Goal: Task Accomplishment & Management: Use online tool/utility

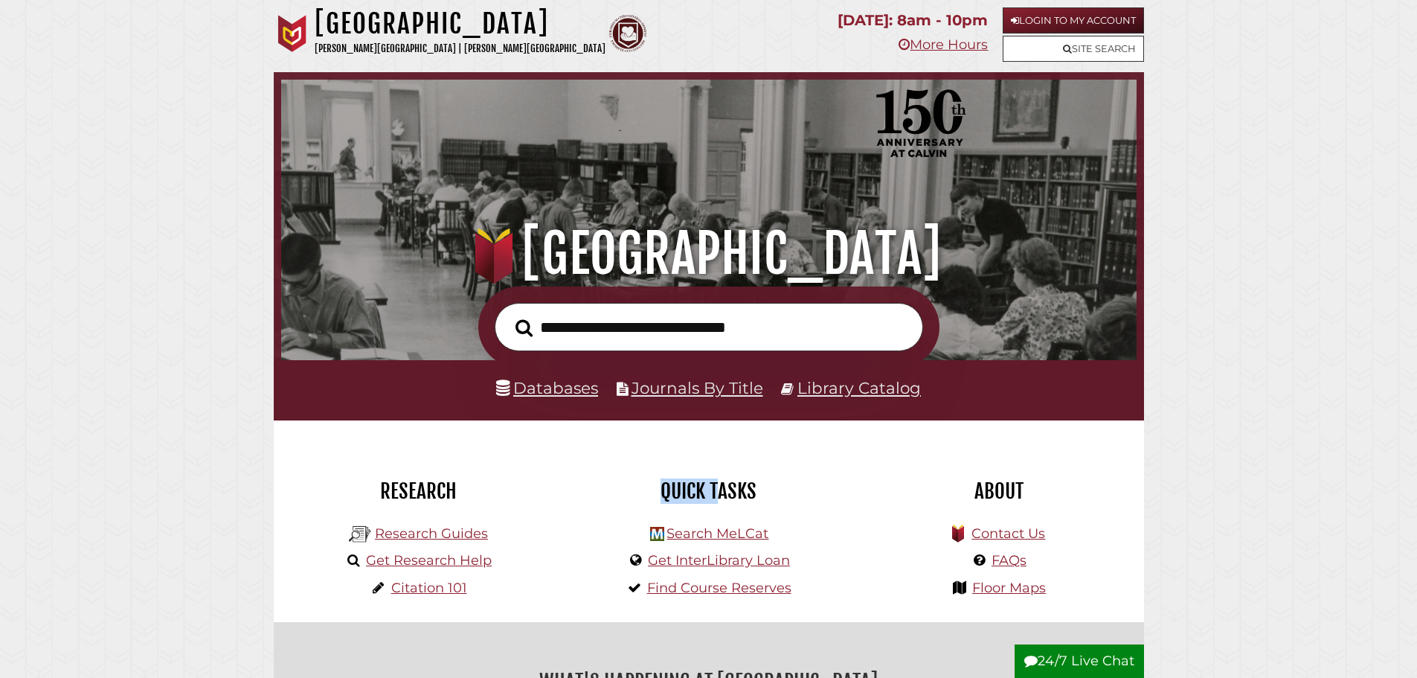
drag, startPoint x: 664, startPoint y: 488, endPoint x: 720, endPoint y: 492, distance: 56.7
click at [720, 492] on h2 "Quick Tasks" at bounding box center [709, 490] width 268 height 25
click at [668, 562] on link "Get InterLibrary Loan" at bounding box center [719, 560] width 142 height 16
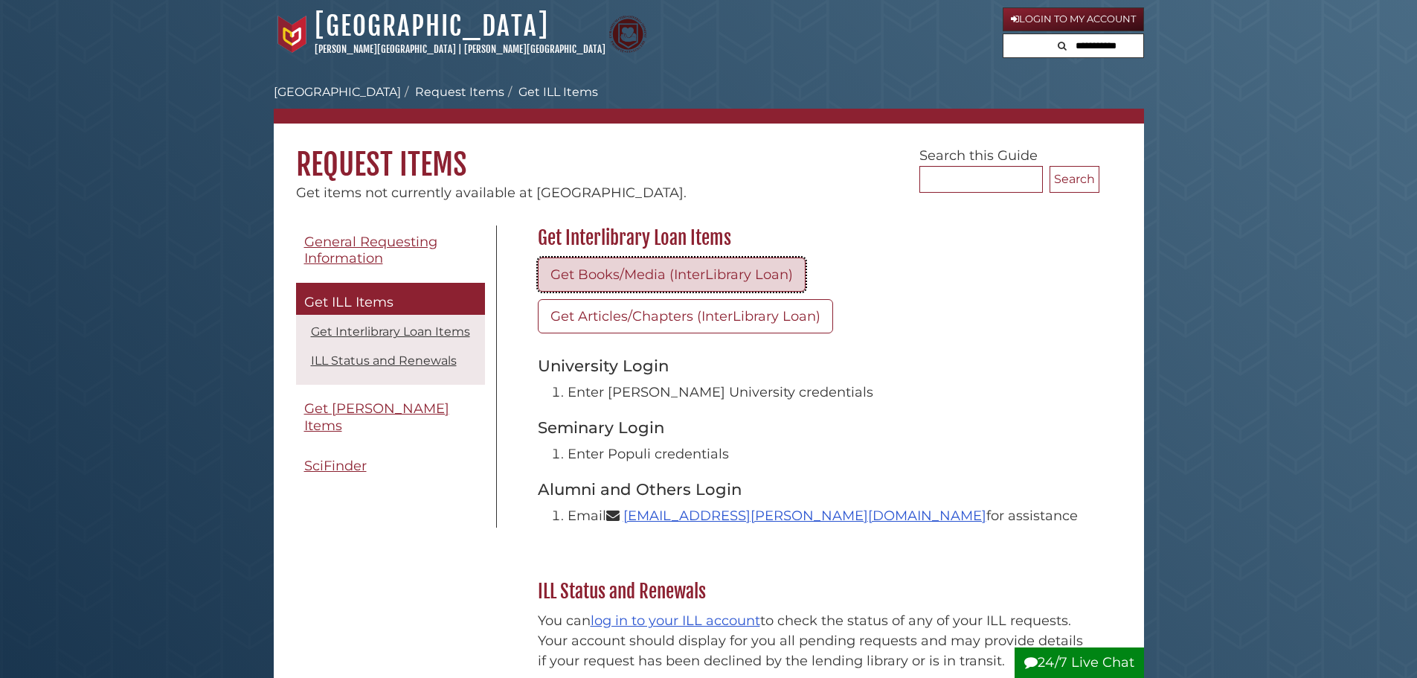
click at [650, 276] on link "Get Books/Media (InterLibrary Loan)" at bounding box center [672, 274] width 268 height 34
